Goal: Information Seeking & Learning: Learn about a topic

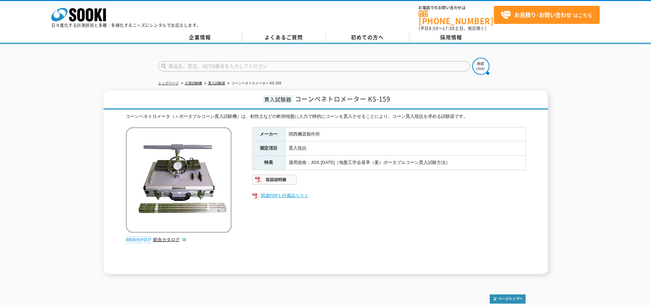
click at [268, 193] on link "関連PDF1 付属品リスト" at bounding box center [388, 195] width 273 height 9
click at [219, 81] on link "貫入試験器" at bounding box center [216, 83] width 17 height 4
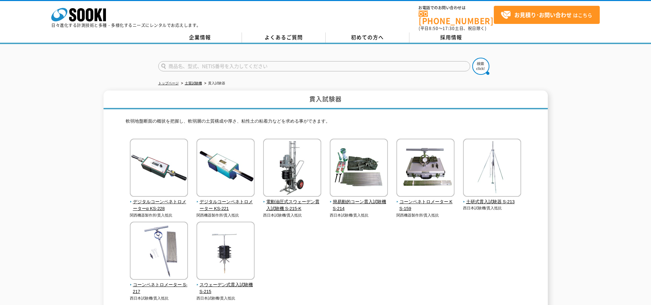
scroll to position [34, 0]
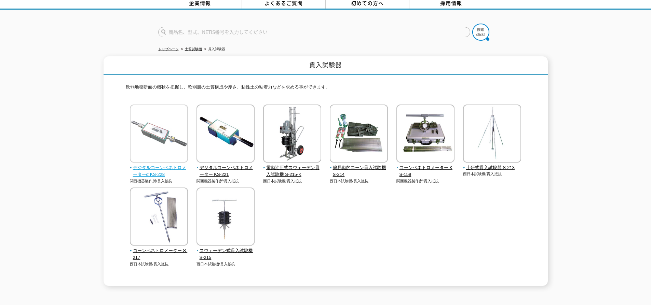
click at [149, 165] on span "デジタルコーンペネトロメーターα KS-228" at bounding box center [159, 171] width 58 height 14
click at [145, 247] on span "コーンペネトロメーター S-217" at bounding box center [159, 254] width 58 height 14
click at [167, 247] on span "コーンペネトロメーター S-217" at bounding box center [159, 254] width 58 height 14
click at [175, 234] on img at bounding box center [159, 218] width 58 height 60
click at [159, 247] on span "コーンペネトロメーター S-217" at bounding box center [159, 254] width 58 height 14
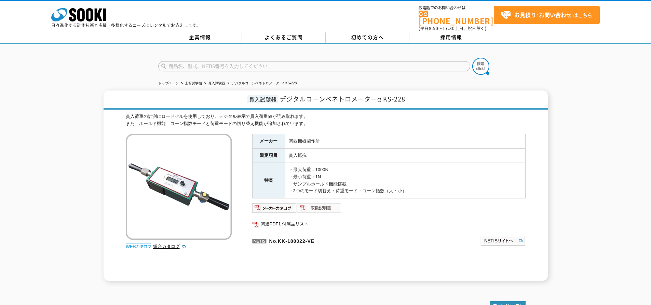
click at [310, 205] on img at bounding box center [319, 208] width 45 height 11
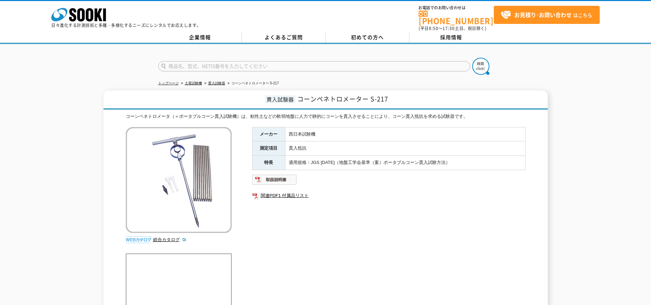
click at [160, 247] on div "コーンペネトロメーター S-217 使用方法" at bounding box center [179, 290] width 106 height 87
click at [283, 175] on img at bounding box center [274, 179] width 45 height 11
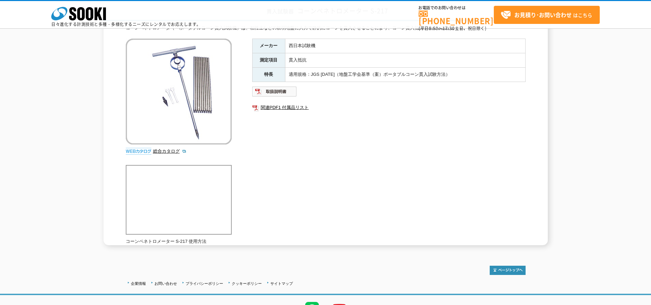
scroll to position [68, 0]
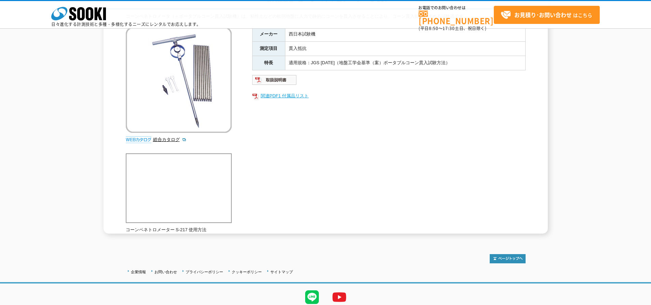
click at [276, 94] on link "関連PDF1 付属品リスト" at bounding box center [388, 96] width 273 height 9
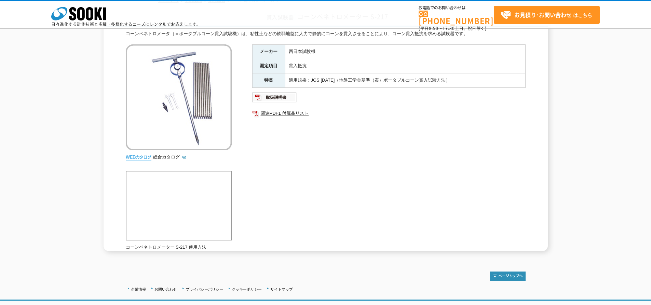
scroll to position [34, 0]
